Goal: Find specific fact: Find specific fact

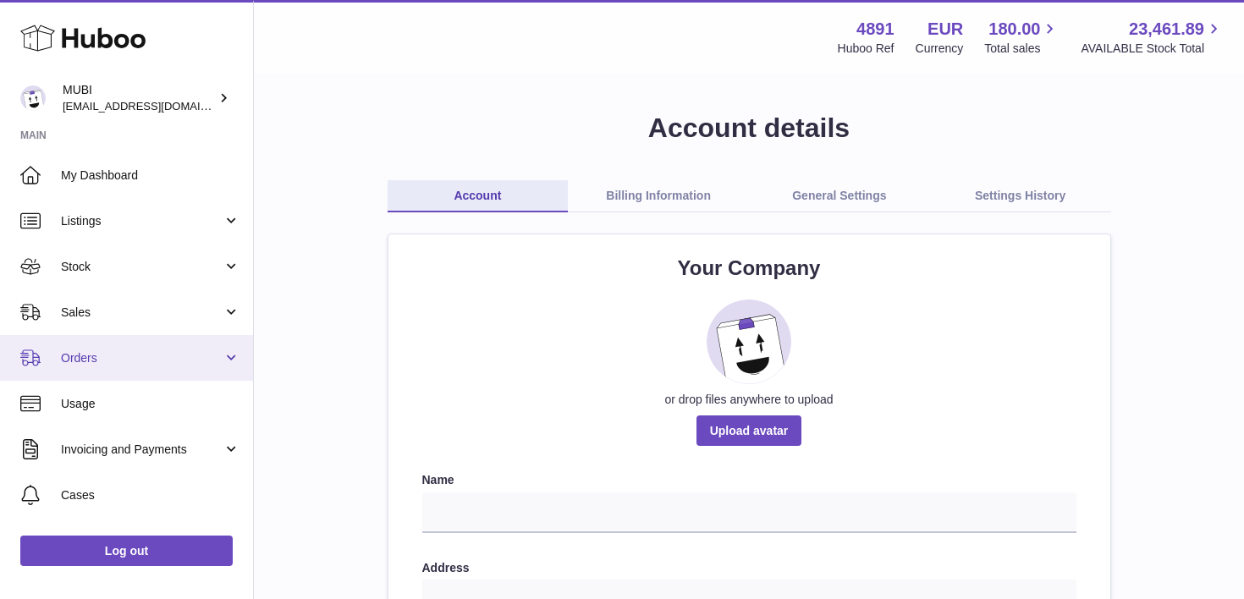
scroll to position [94, 0]
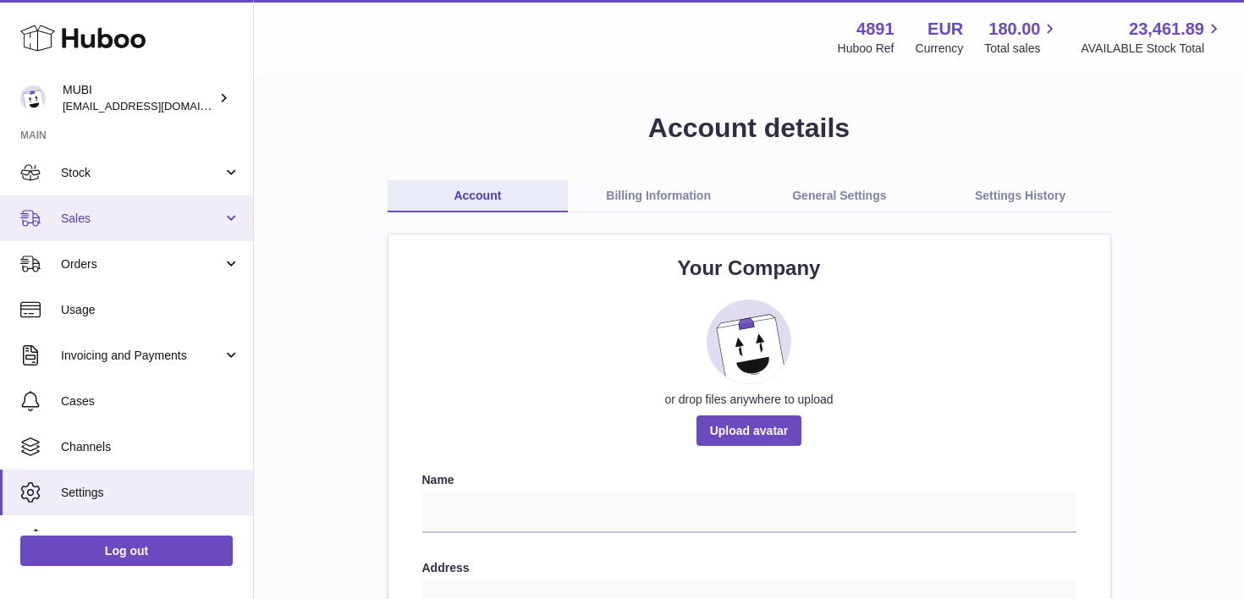
click at [92, 223] on span "Sales" at bounding box center [142, 219] width 162 height 16
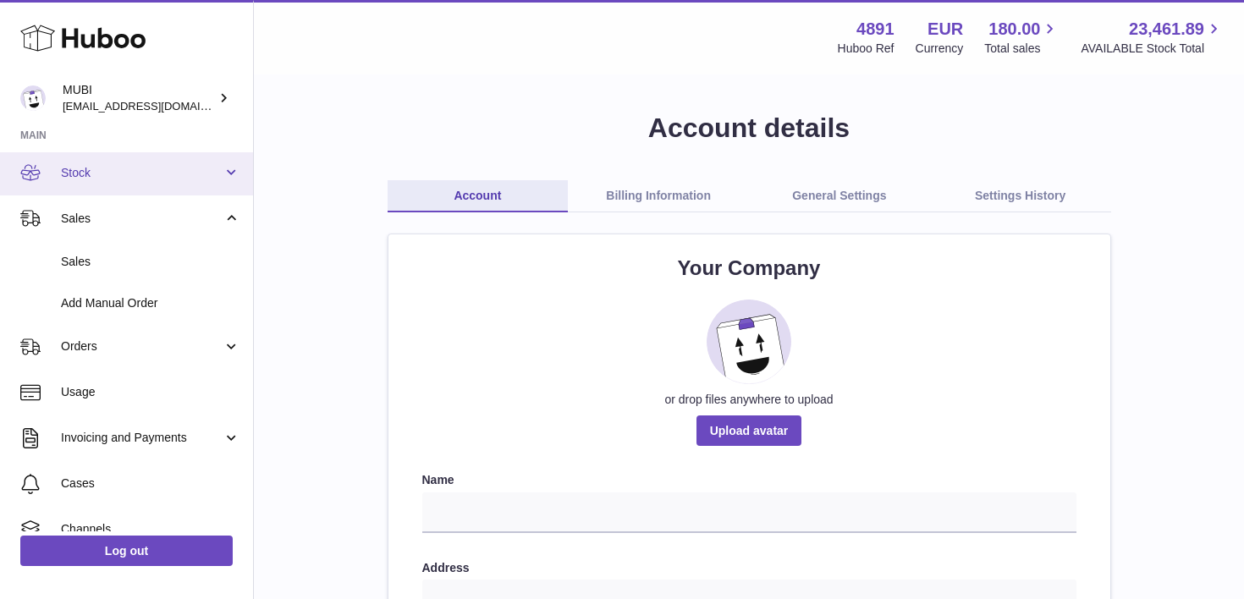
click at [84, 166] on span "Stock" at bounding box center [142, 173] width 162 height 16
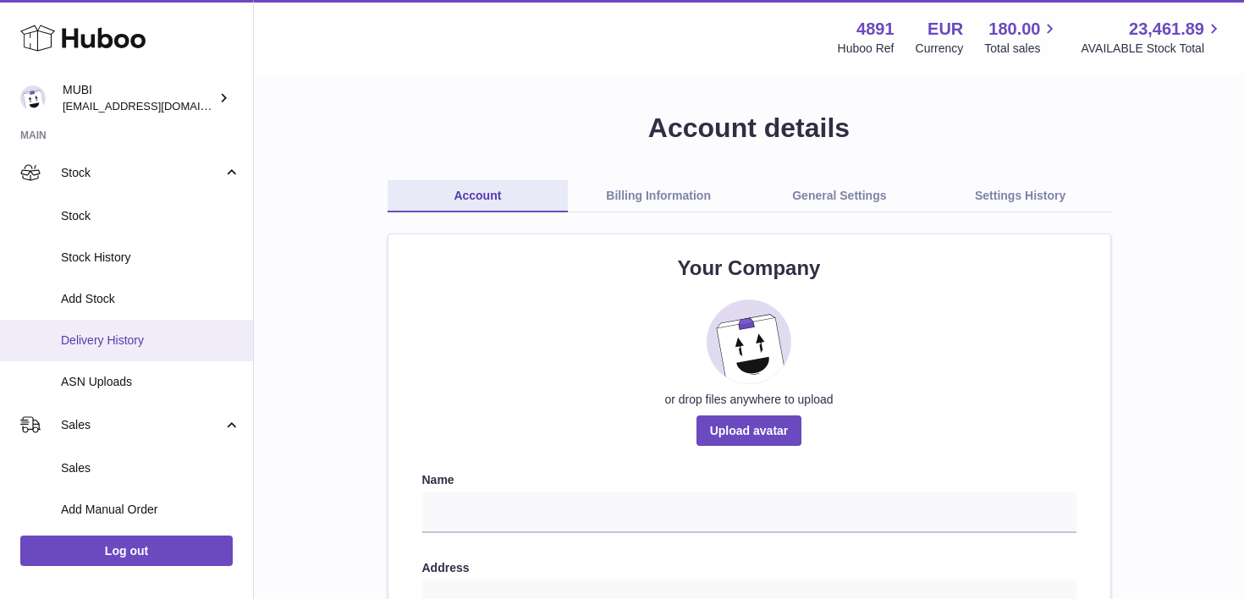
click at [105, 340] on span "Delivery History" at bounding box center [150, 340] width 179 height 16
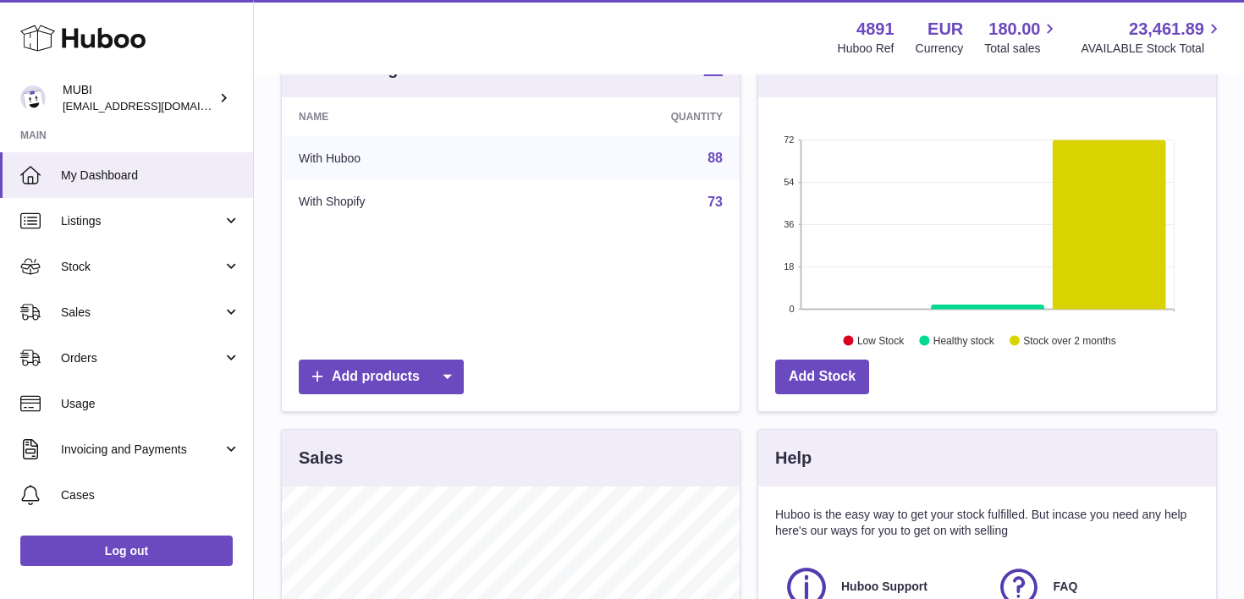
scroll to position [273, 0]
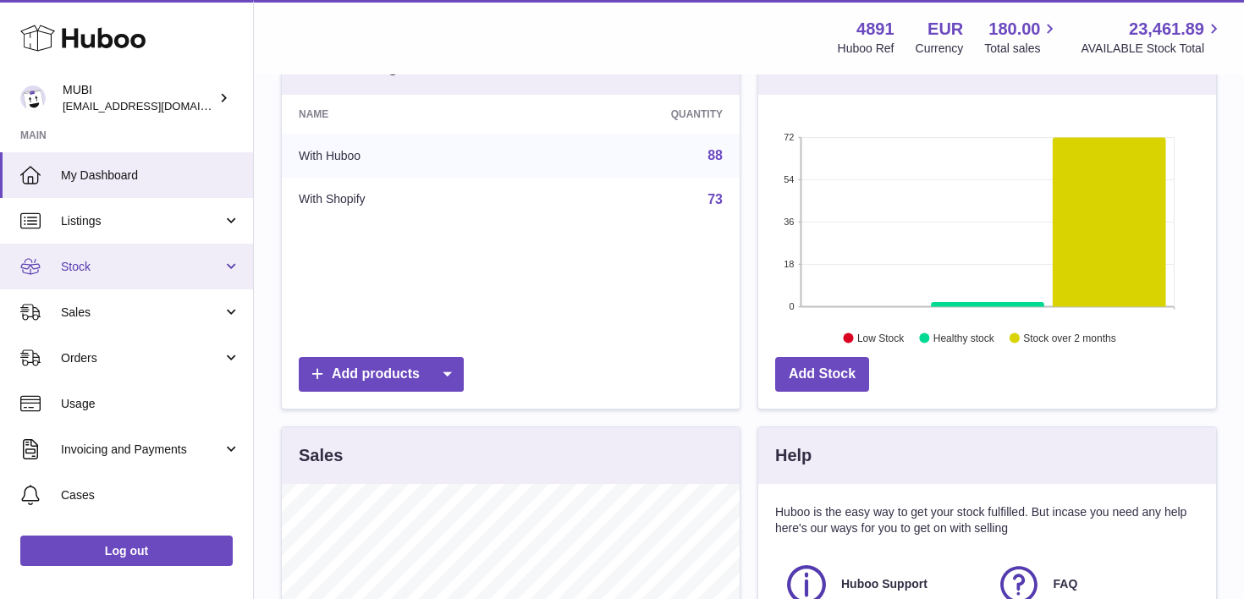
click at [201, 273] on span "Stock" at bounding box center [142, 267] width 162 height 16
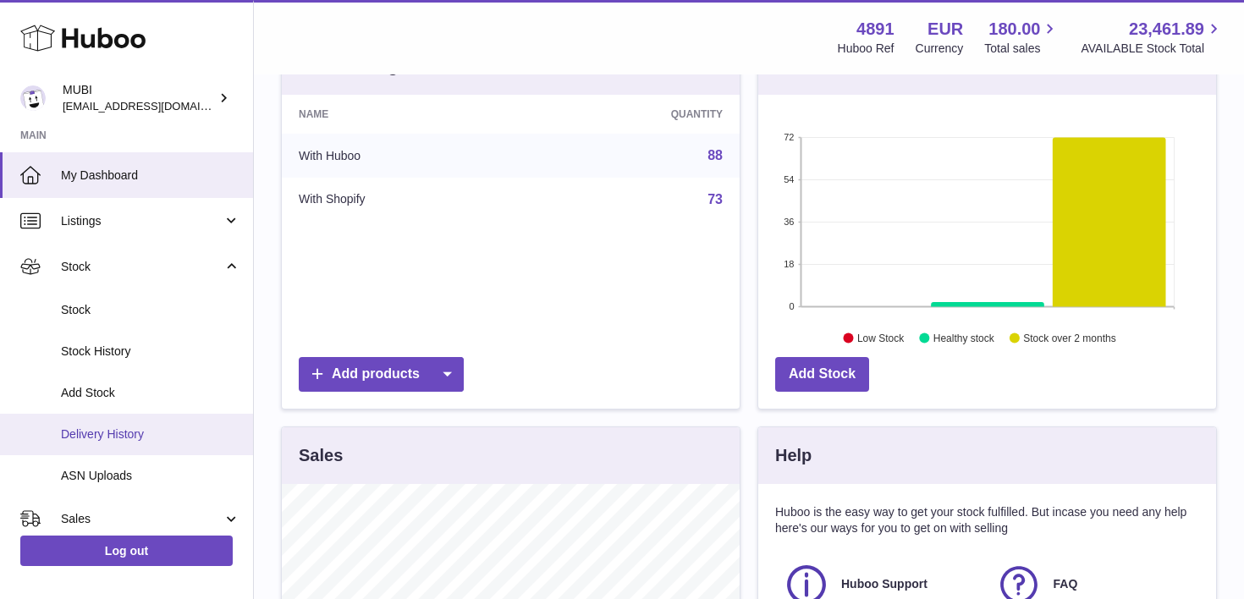
click at [90, 437] on span "Delivery History" at bounding box center [150, 434] width 179 height 16
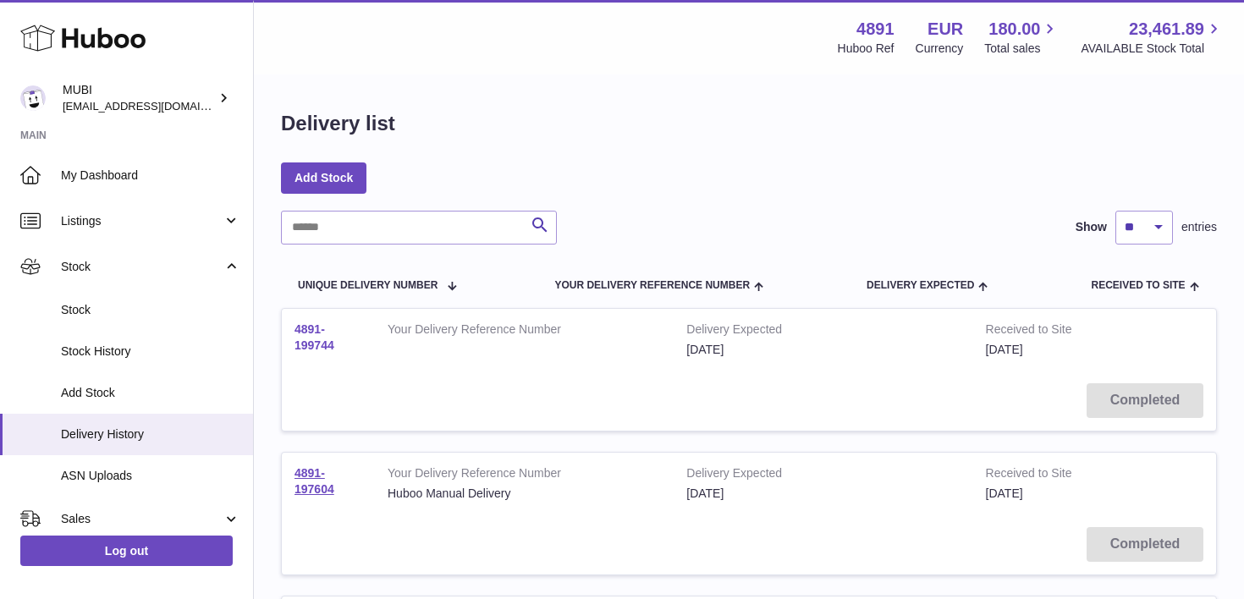
click at [304, 341] on link "4891-199744" at bounding box center [314, 337] width 40 height 30
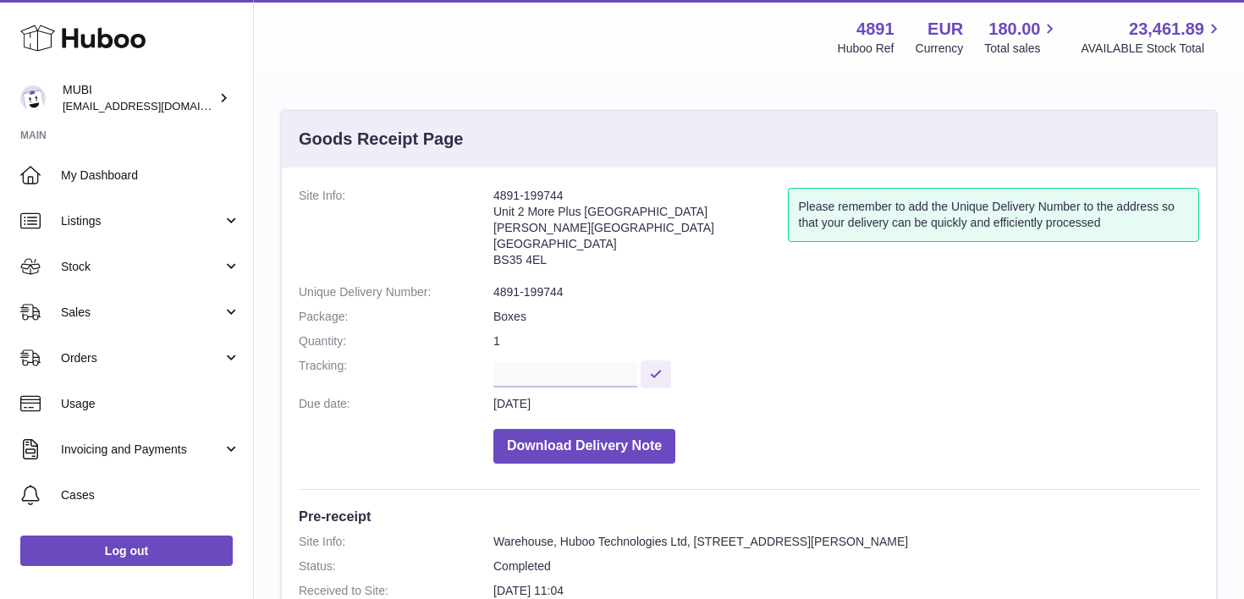
click at [529, 262] on address "4891-199744 Unit 2 More Plus Central Park Hudson Ave Severn Beach BS35 4EL" at bounding box center [640, 232] width 294 height 88
copy dd "BS35 4EL"
click at [561, 261] on address "4891-199744 Unit 2 More Plus Central Park Hudson Ave Severn Beach BS35 4EL" at bounding box center [640, 232] width 294 height 88
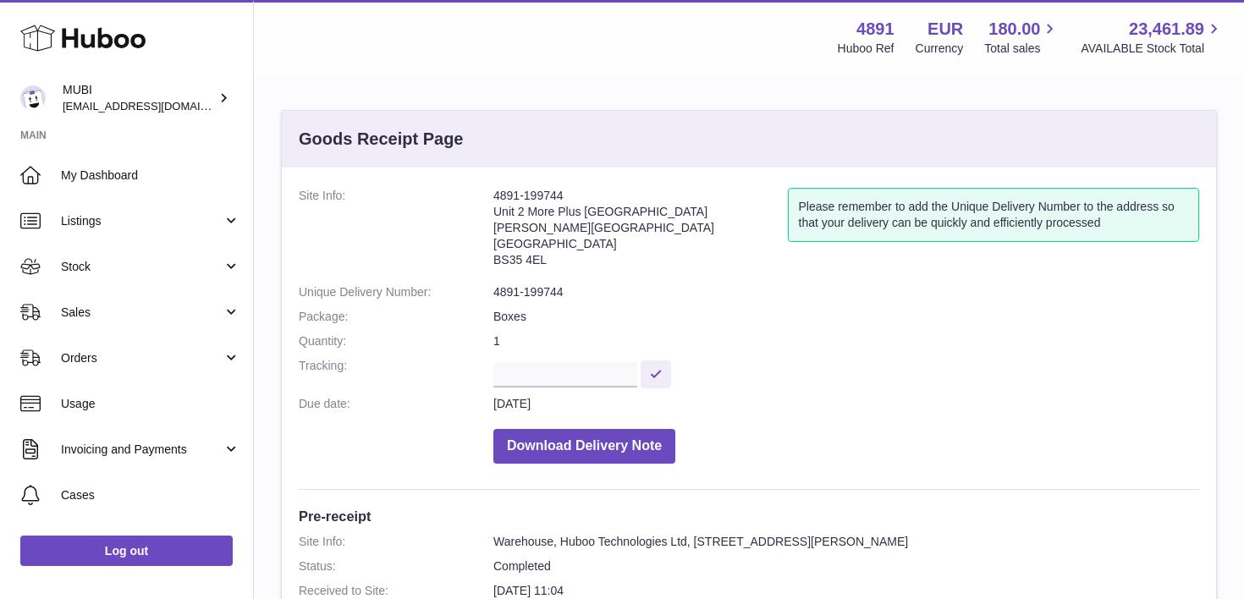
drag, startPoint x: 545, startPoint y: 261, endPoint x: 495, endPoint y: 261, distance: 49.9
click at [495, 261] on address "4891-199744 Unit 2 More Plus Central Park Hudson Ave Severn Beach BS35 4EL" at bounding box center [640, 232] width 294 height 88
copy address "BS35 4EL"
click at [506, 250] on address "4891-199744 Unit 2 More Plus Central Park Hudson Ave Severn Beach BS35 4EL" at bounding box center [640, 232] width 294 height 88
click at [506, 194] on address "4891-199744 Unit 2 More Plus Central Park Hudson Ave Severn Beach BS35 4EL" at bounding box center [640, 232] width 294 height 88
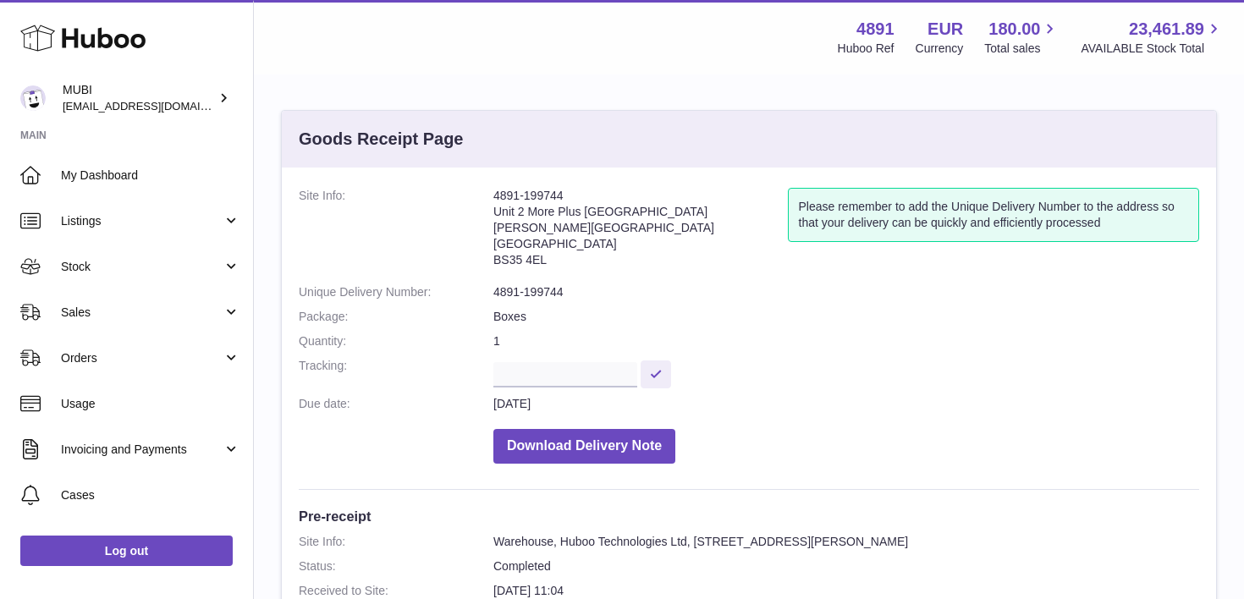
click at [506, 194] on address "4891-199744 Unit 2 More Plus Central Park Hudson Ave Severn Beach BS35 4EL" at bounding box center [640, 232] width 294 height 88
copy address "4891"
click at [382, 280] on dl "Site Info: 4891-199744 Unit 2 More Plus Central Park Hudson Ave Severn Beach BS…" at bounding box center [749, 330] width 900 height 284
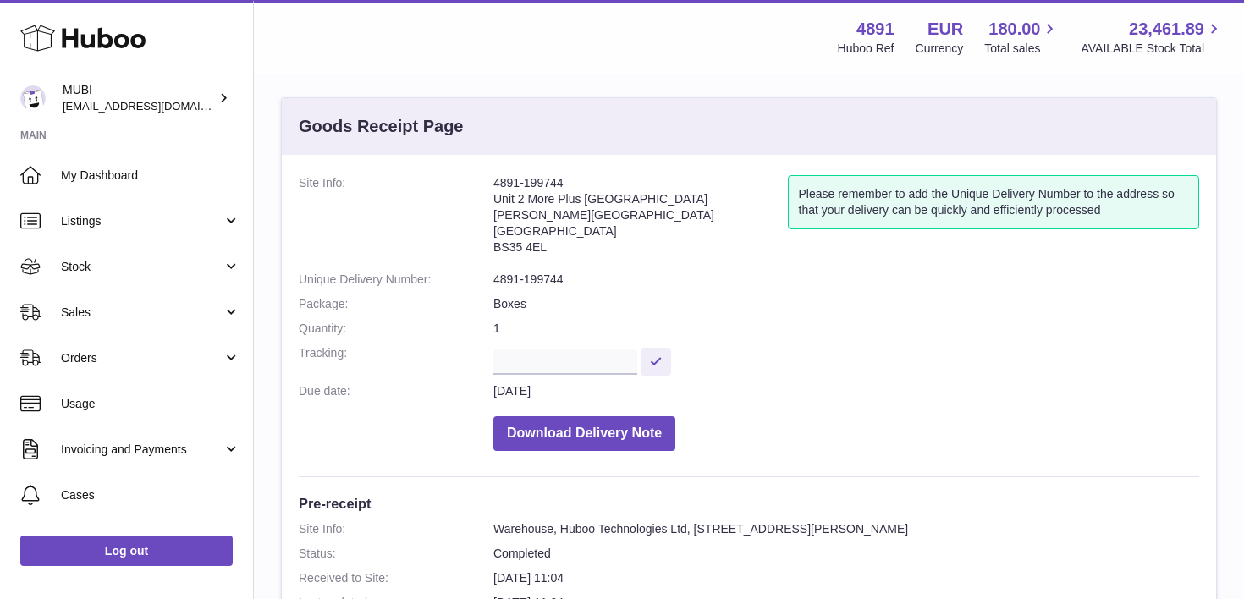
scroll to position [25, 0]
